Goal: Information Seeking & Learning: Learn about a topic

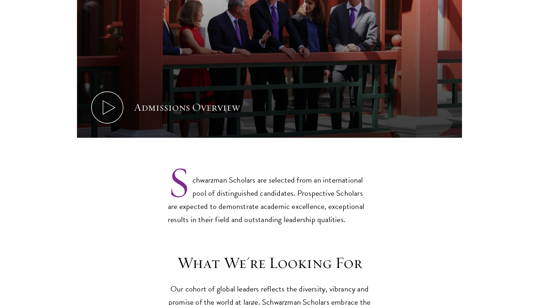
scroll to position [460, 0]
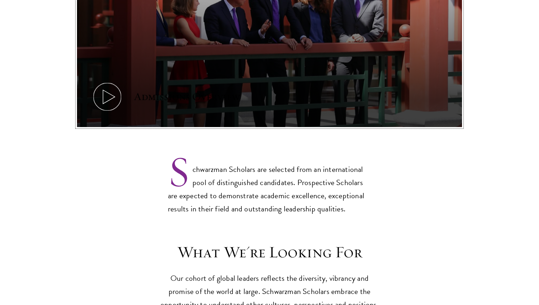
click at [175, 70] on button "Admissions Overview" at bounding box center [269, 19] width 385 height 217
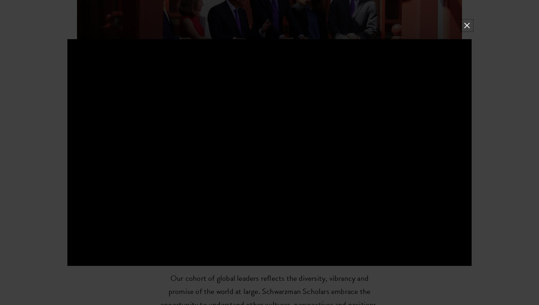
click at [470, 29] on button at bounding box center [466, 25] width 9 height 9
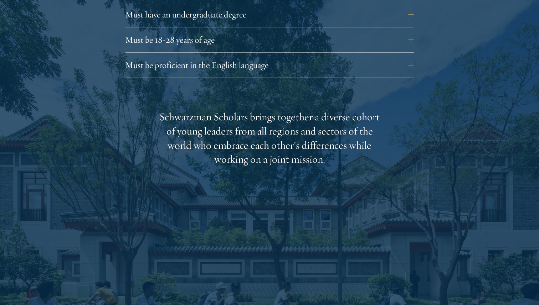
scroll to position [1060, 0]
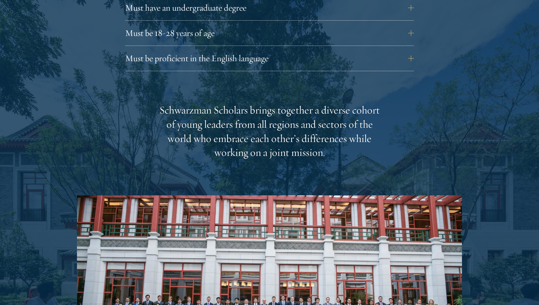
click at [289, 57] on div "Must be proficient in the English language Applicants must demonstrate strong E…" at bounding box center [269, 60] width 289 height 21
click at [287, 50] on button "Must be proficient in the English language" at bounding box center [274, 58] width 289 height 17
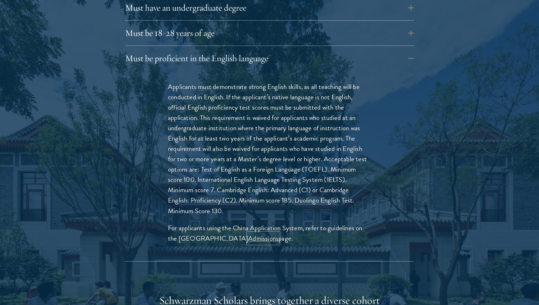
click at [263, 233] on link "Admissions" at bounding box center [263, 238] width 30 height 10
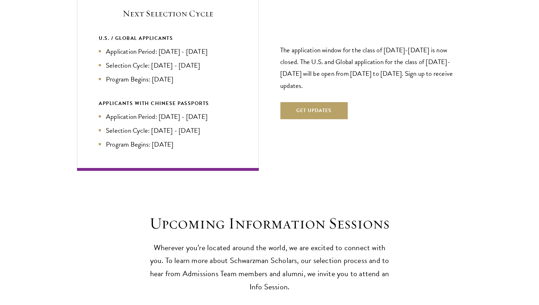
scroll to position [1753, 0]
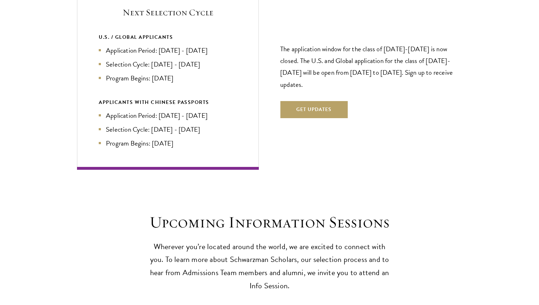
click at [212, 111] on li "Application Period: [DATE] - [DATE]" at bounding box center [168, 116] width 138 height 10
click at [201, 124] on li "Selection Cycle: [DATE] - [DATE]" at bounding box center [168, 129] width 138 height 10
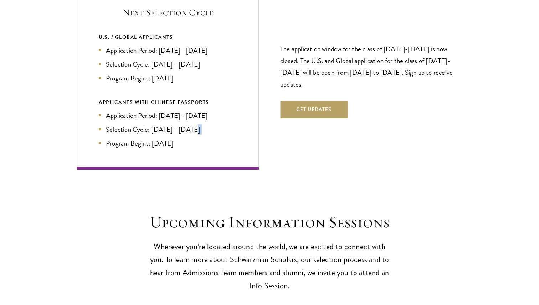
click at [201, 124] on li "Selection Cycle: [DATE] - [DATE]" at bounding box center [168, 129] width 138 height 10
click at [205, 111] on li "Application Period: [DATE] - [DATE]" at bounding box center [168, 116] width 138 height 10
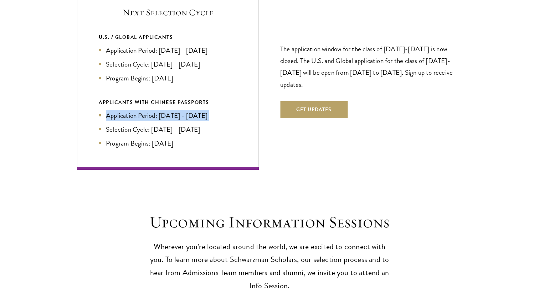
click at [218, 98] on div "APPLICANTS WITH CHINESE PASSPORTS" at bounding box center [168, 102] width 138 height 9
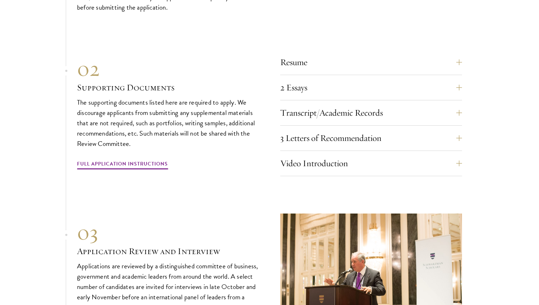
scroll to position [2425, 0]
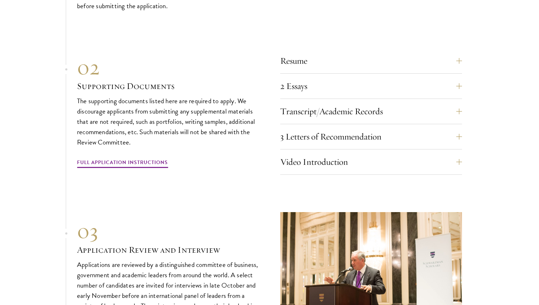
click at [309, 139] on div "Resume A current version of your resume or CV (maximum 2 pages). 2 Essays The t…" at bounding box center [371, 113] width 182 height 123
click at [319, 163] on div "01 Online Application 01 Online Application The application must be completed o…" at bounding box center [269, 128] width 385 height 441
click at [314, 154] on button "Video Introduction" at bounding box center [377, 162] width 182 height 17
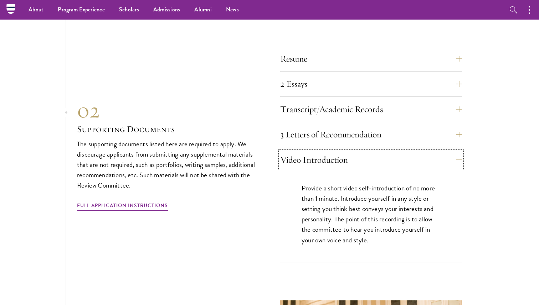
scroll to position [2234, 0]
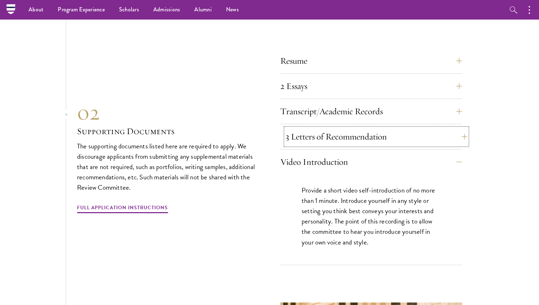
click at [291, 128] on button "3 Letters of Recommendation" at bounding box center [377, 136] width 182 height 17
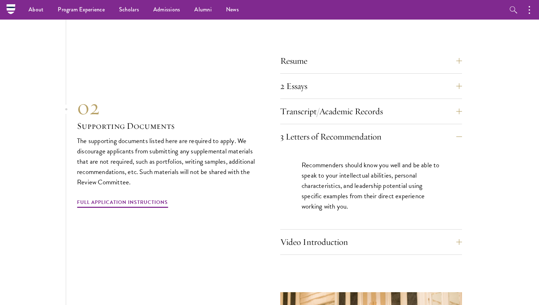
click at [302, 106] on div "Transcript/Academic Records You are required to scan and upload official transc…" at bounding box center [371, 113] width 182 height 21
click at [307, 103] on button "Transcript/Academic Records" at bounding box center [377, 111] width 182 height 17
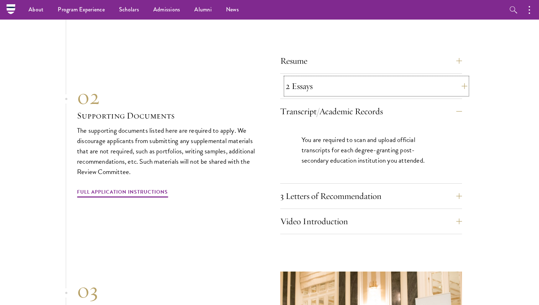
click at [295, 78] on button "2 Essays" at bounding box center [377, 86] width 182 height 17
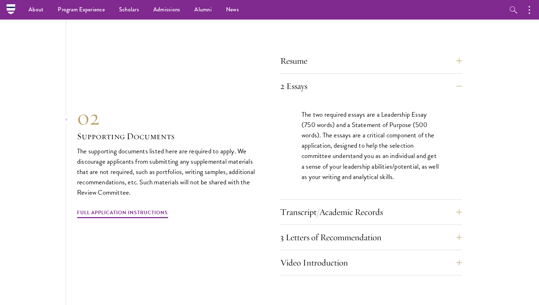
click at [314, 126] on p "The two required essays are a Leadership Essay (750 words) and a Statement of P…" at bounding box center [371, 145] width 139 height 72
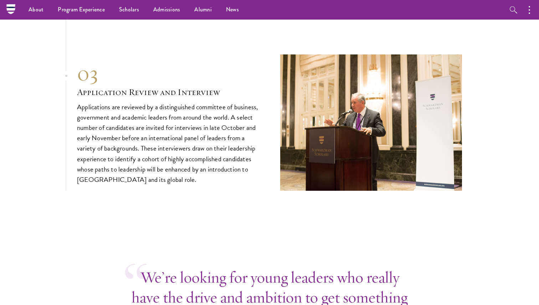
scroll to position [2486, 0]
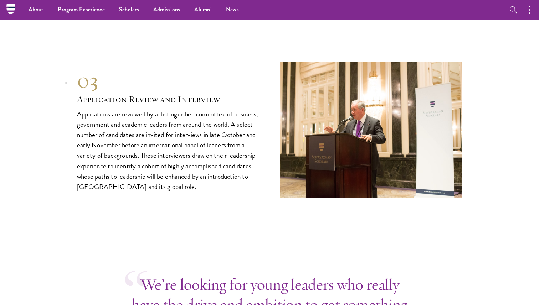
click at [124, 144] on p "Applications are reviewed by a distinguished committee of business, government …" at bounding box center [168, 150] width 182 height 83
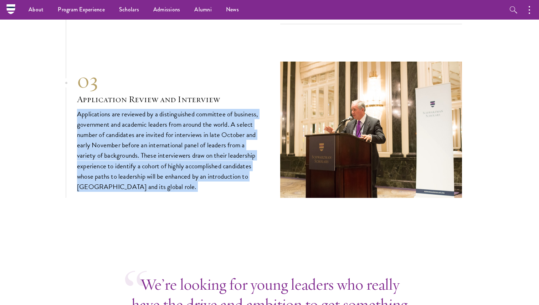
click at [124, 144] on p "Applications are reviewed by a distinguished committee of business, government …" at bounding box center [168, 150] width 182 height 83
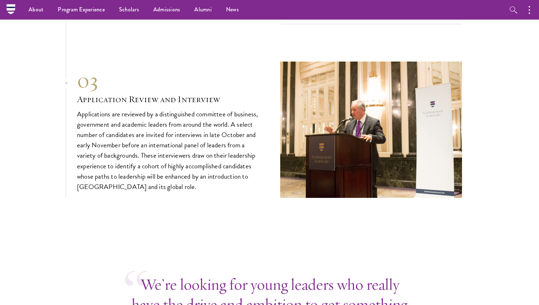
click at [124, 144] on p "Applications are reviewed by a distinguished committee of business, government …" at bounding box center [168, 150] width 182 height 83
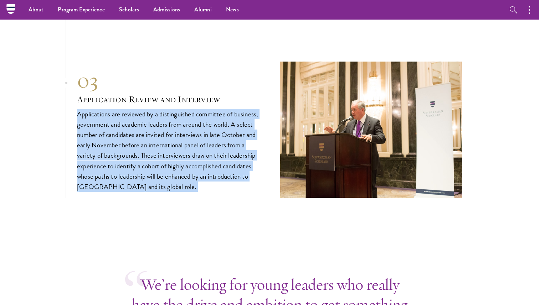
click at [202, 138] on p "Applications are reviewed by a distinguished committee of business, government …" at bounding box center [168, 150] width 182 height 83
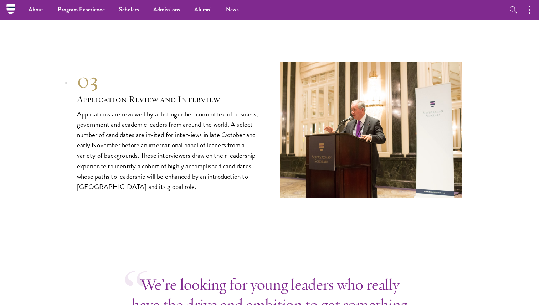
click at [202, 138] on p "Applications are reviewed by a distinguished committee of business, government …" at bounding box center [168, 150] width 182 height 83
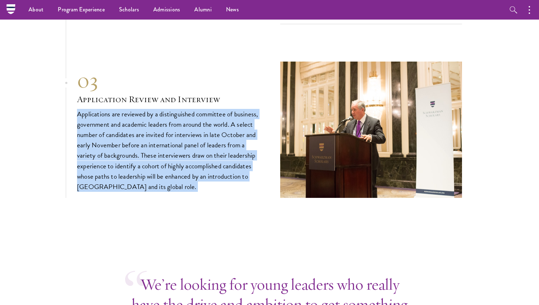
click at [214, 133] on p "Applications are reviewed by a distinguished committee of business, government …" at bounding box center [168, 150] width 182 height 83
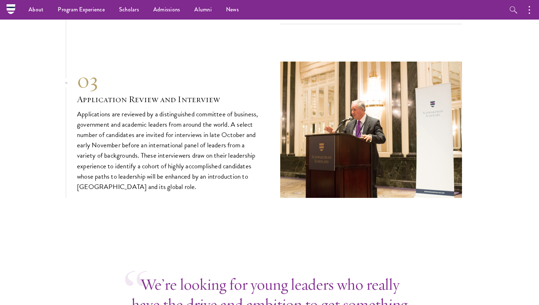
click at [214, 133] on p "Applications are reviewed by a distinguished committee of business, government …" at bounding box center [168, 150] width 182 height 83
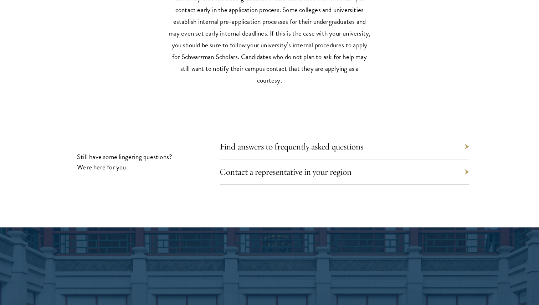
scroll to position [3262, 0]
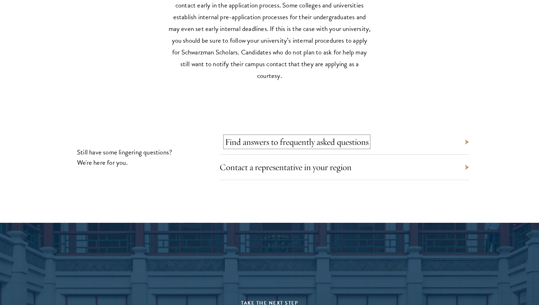
click at [290, 137] on link "Find answers to frequently asked questions" at bounding box center [297, 142] width 144 height 11
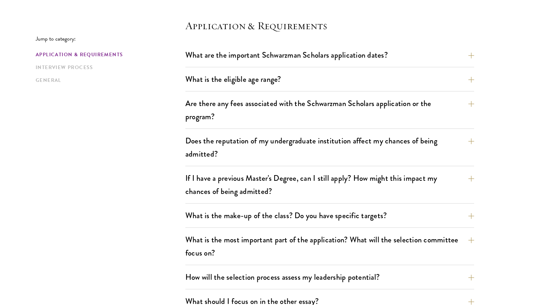
scroll to position [209, 0]
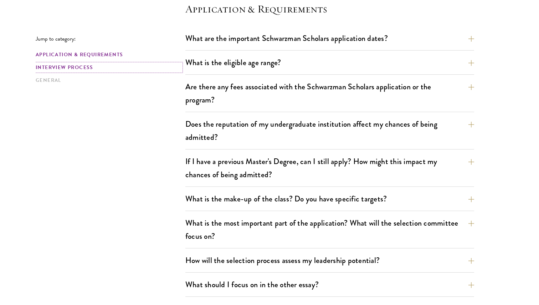
click at [101, 67] on link "Interview Process" at bounding box center [108, 67] width 145 height 7
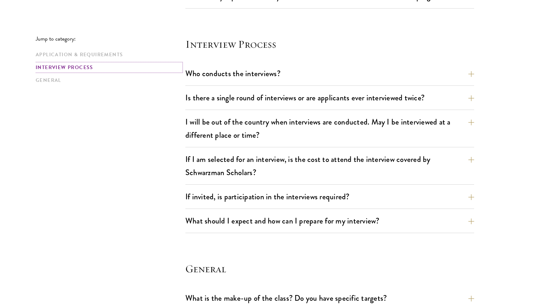
scroll to position [795, 0]
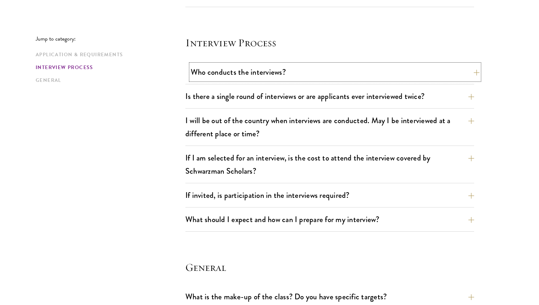
click at [210, 79] on button "Who conducts the interviews?" at bounding box center [335, 72] width 289 height 16
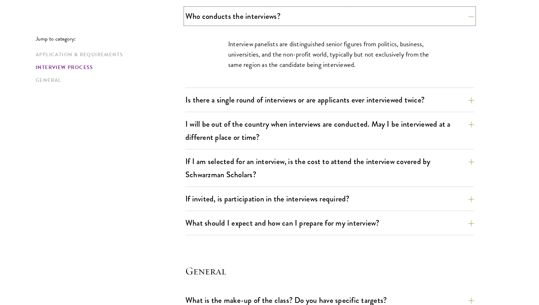
scroll to position [855, 0]
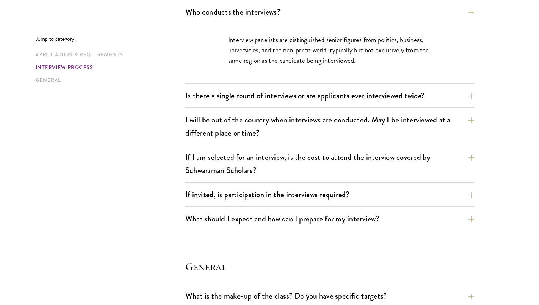
click at [268, 105] on div "Is there a single round of interviews or are applicants ever interviewed twice?…" at bounding box center [329, 98] width 289 height 20
click at [269, 97] on button "Is there a single round of interviews or are applicants ever interviewed twice?" at bounding box center [335, 96] width 289 height 16
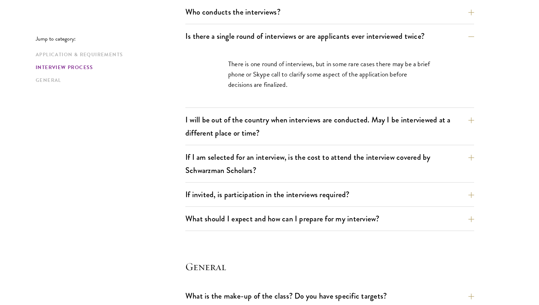
click at [263, 84] on p "There is one round of interviews, but in some rare cases there may be a brief p…" at bounding box center [329, 74] width 203 height 31
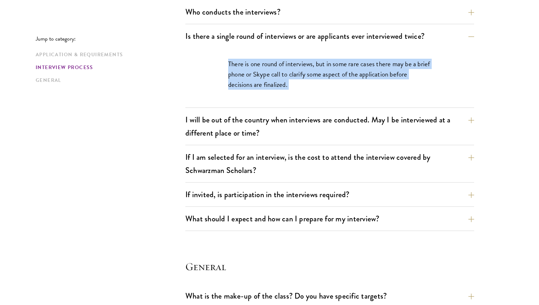
click at [263, 84] on p "There is one round of interviews, but in some rare cases there may be a brief p…" at bounding box center [329, 74] width 203 height 31
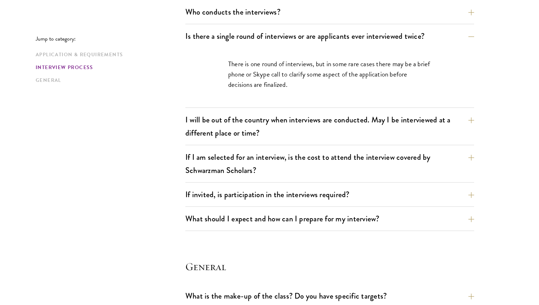
click at [263, 84] on p "There is one round of interviews, but in some rare cases there may be a brief p…" at bounding box center [329, 74] width 203 height 31
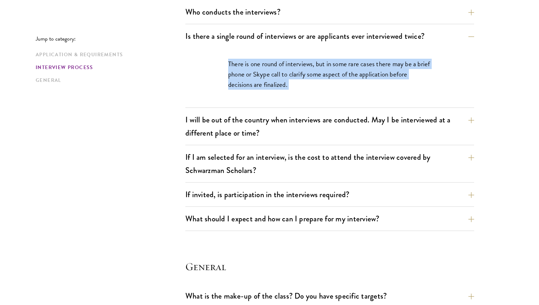
click at [274, 149] on div "Who conducts the interviews? Interview panelists are distinguished senior figur…" at bounding box center [329, 117] width 289 height 227
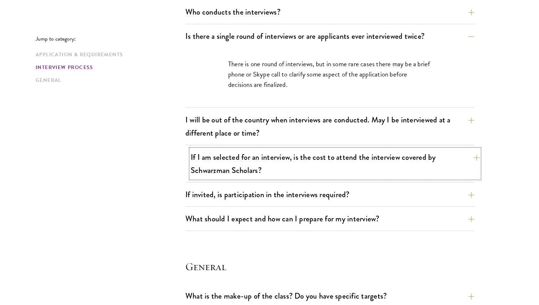
click at [275, 150] on button "If I am selected for an interview, is the cost to attend the interview covered …" at bounding box center [335, 163] width 289 height 29
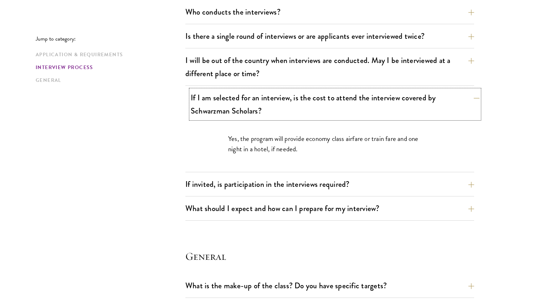
click at [275, 150] on p "Yes, the program will provide economy class airfare or train fare and one night…" at bounding box center [329, 144] width 203 height 21
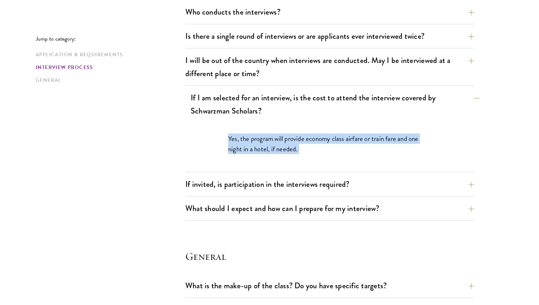
click at [275, 150] on p "Yes, the program will provide economy class airfare or train fare and one night…" at bounding box center [329, 144] width 203 height 21
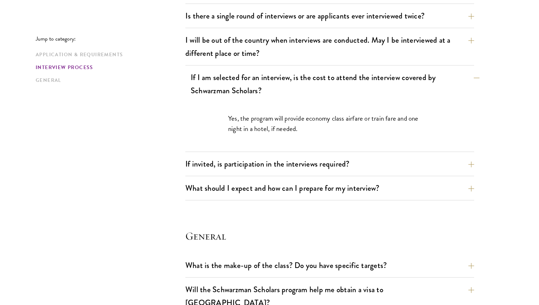
scroll to position [878, 0]
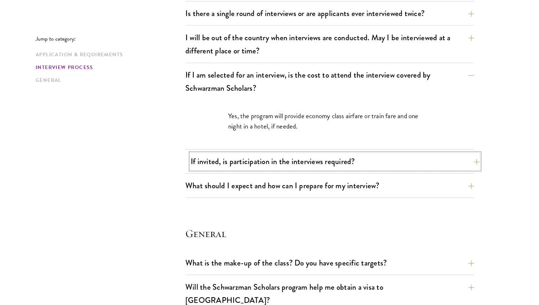
click at [277, 154] on button "If invited, is participation in the interviews required?" at bounding box center [335, 162] width 289 height 16
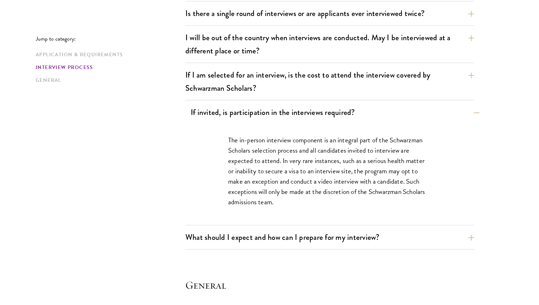
click at [277, 154] on p "The in-person interview component is an integral part of the Schwarzman Scholar…" at bounding box center [329, 171] width 203 height 72
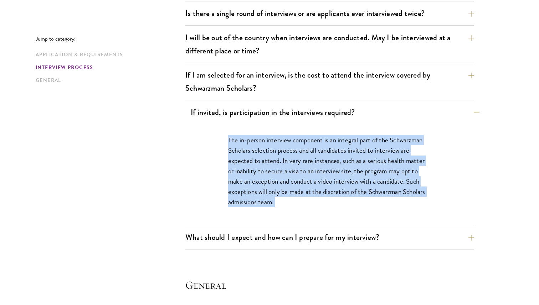
click at [277, 154] on p "The in-person interview component is an integral part of the Schwarzman Scholar…" at bounding box center [329, 171] width 203 height 72
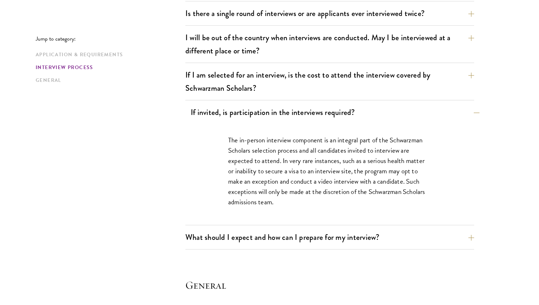
click at [277, 154] on p "The in-person interview component is an integral part of the Schwarzman Scholar…" at bounding box center [329, 171] width 203 height 72
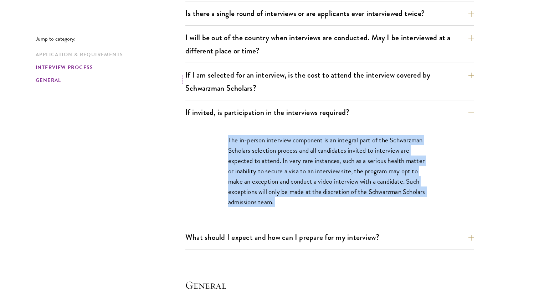
click at [47, 84] on link "General" at bounding box center [108, 80] width 145 height 7
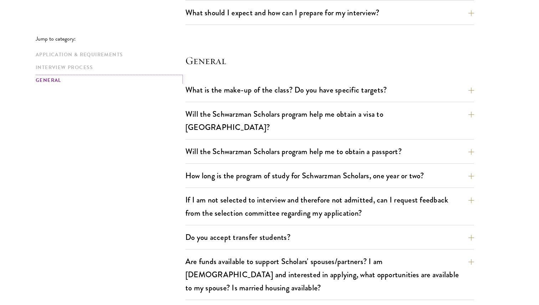
scroll to position [1120, 0]
